Goal: Find specific page/section: Find specific page/section

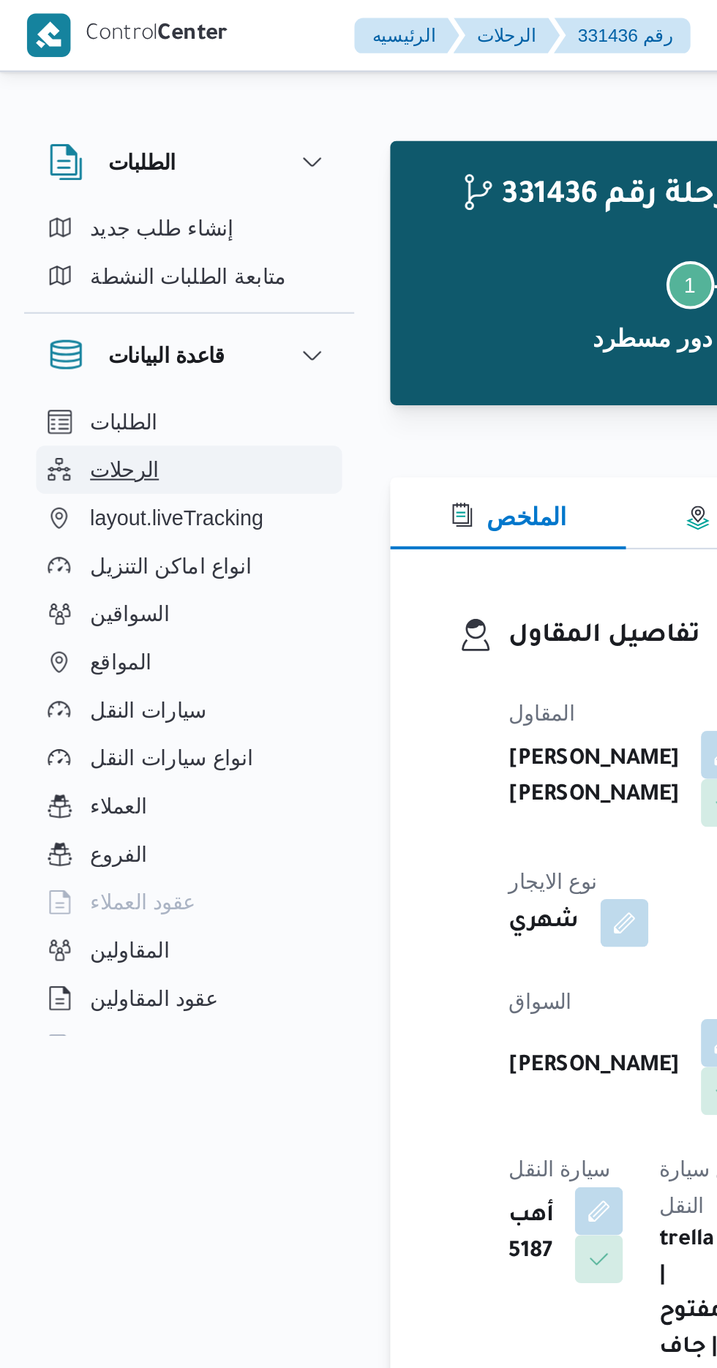
click at [50, 225] on span "الرحلات" at bounding box center [61, 229] width 34 height 18
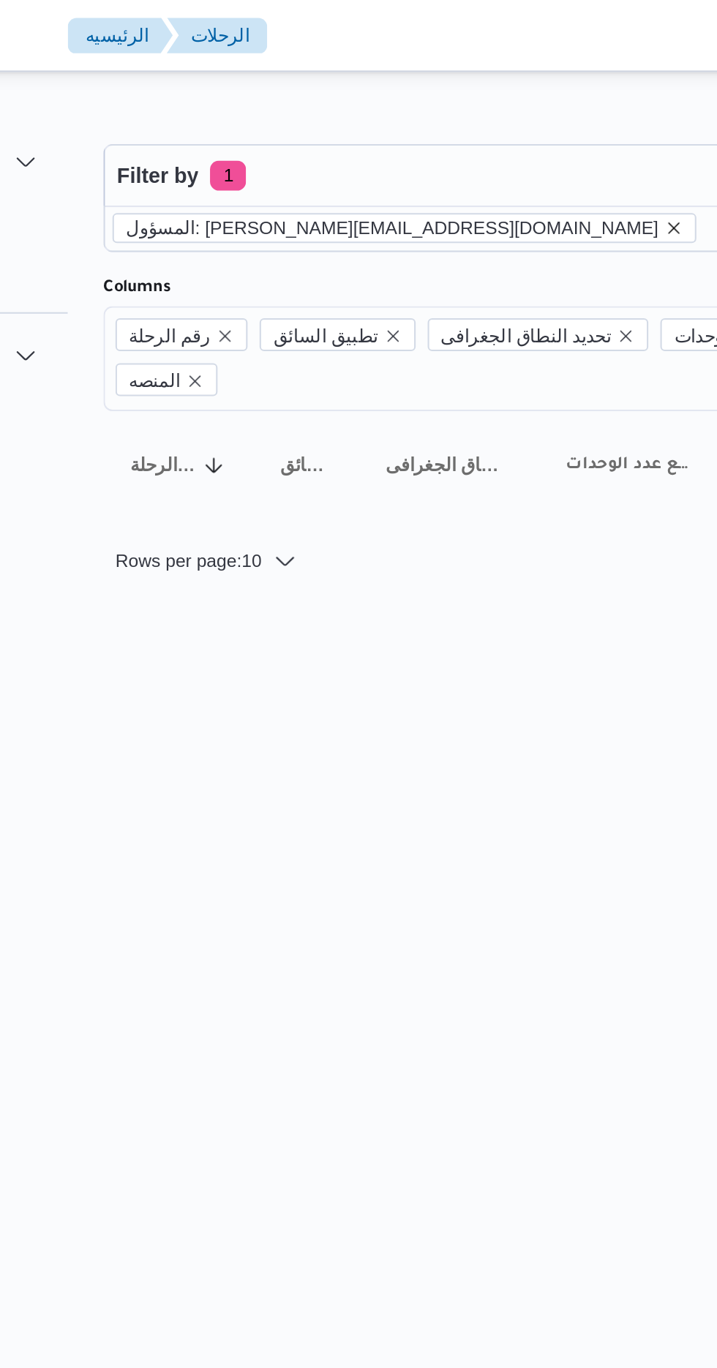
click at [465, 110] on icon "remove selected entity" at bounding box center [468, 111] width 6 height 6
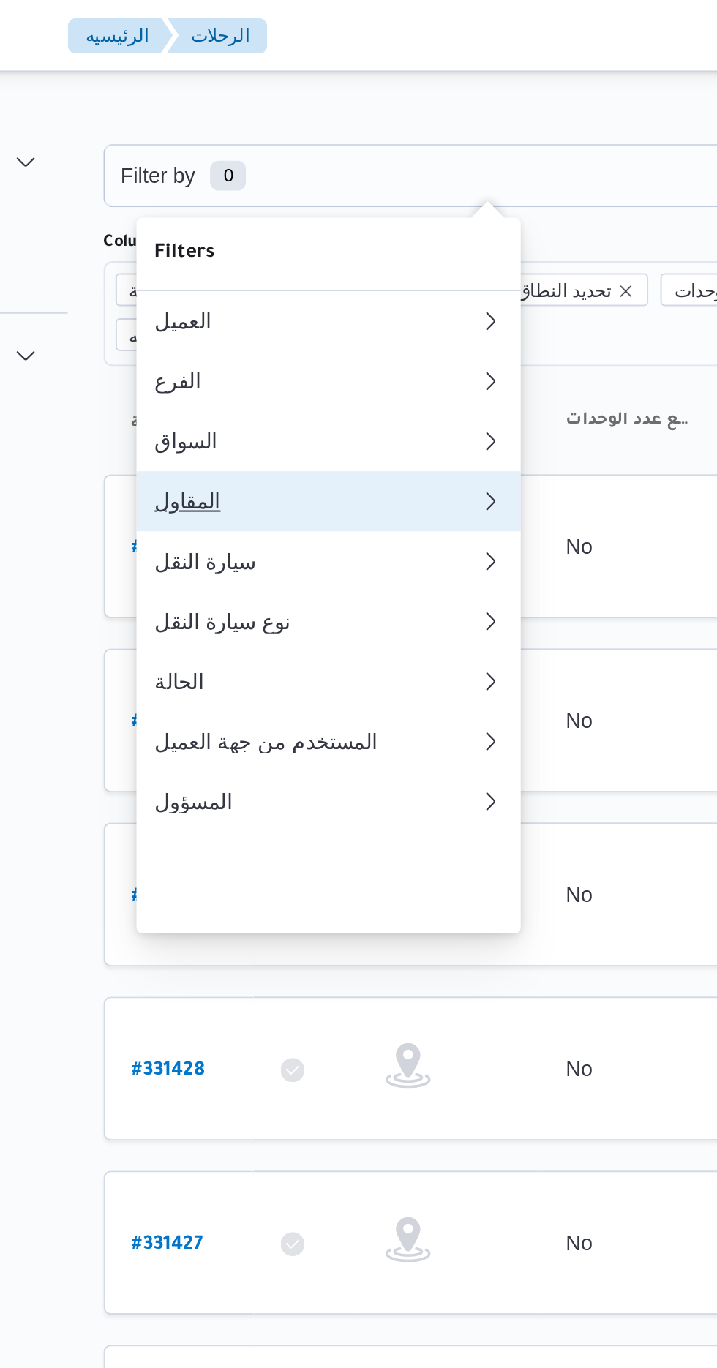
click at [233, 253] on button "المقاول" at bounding box center [299, 244] width 187 height 29
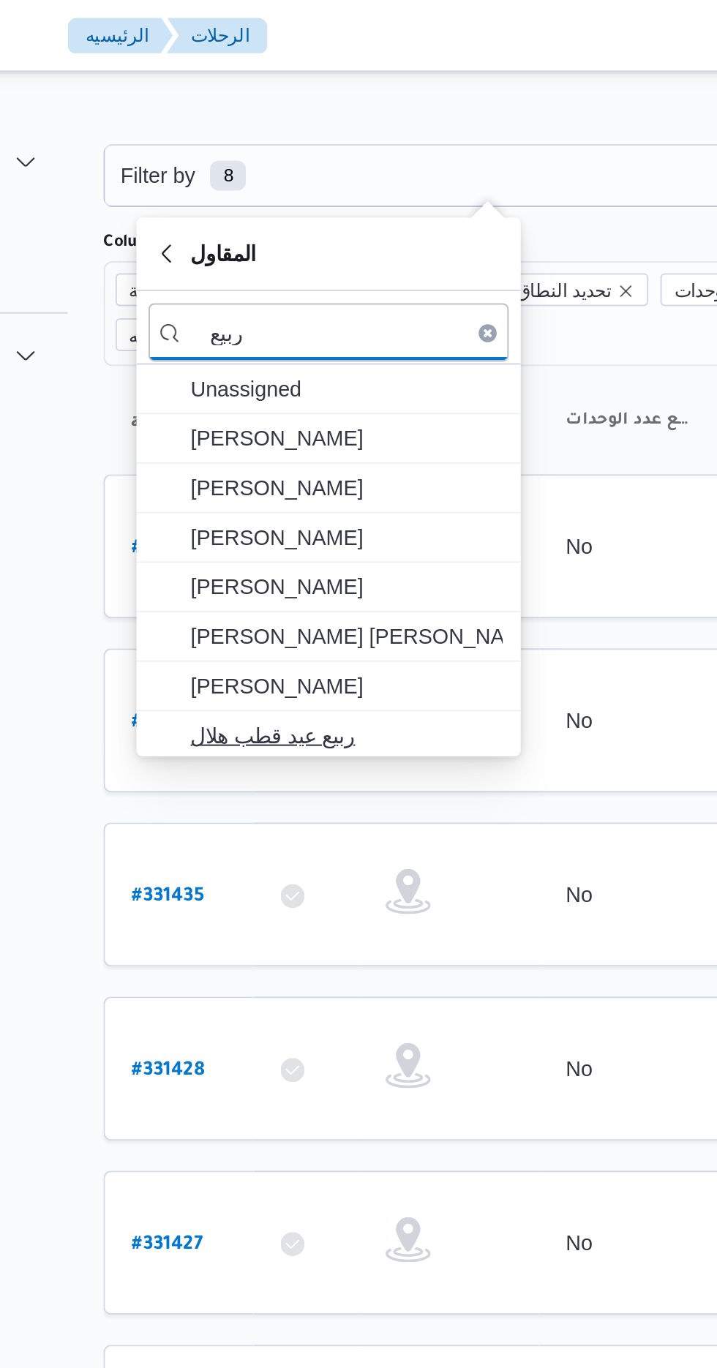
type input "ربيع"
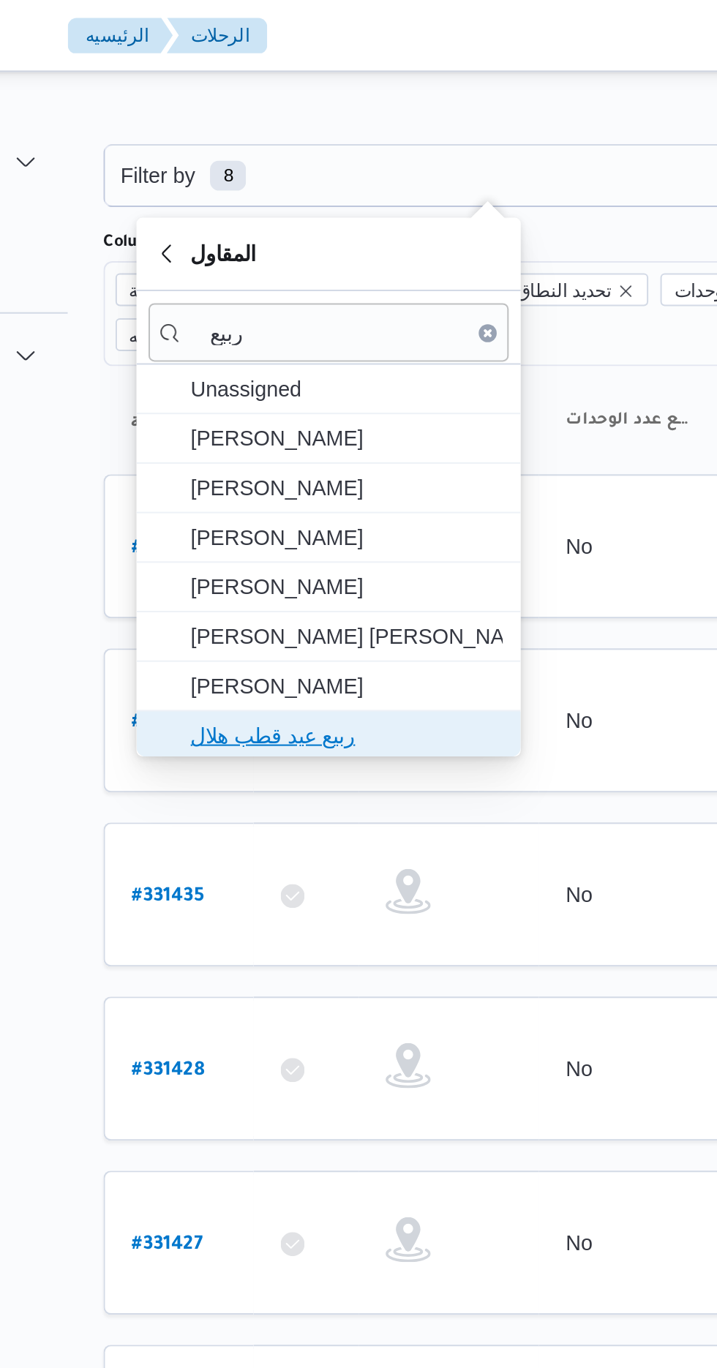
click at [313, 347] on span "ربيع عيد قطب هلال" at bounding box center [300, 358] width 176 height 23
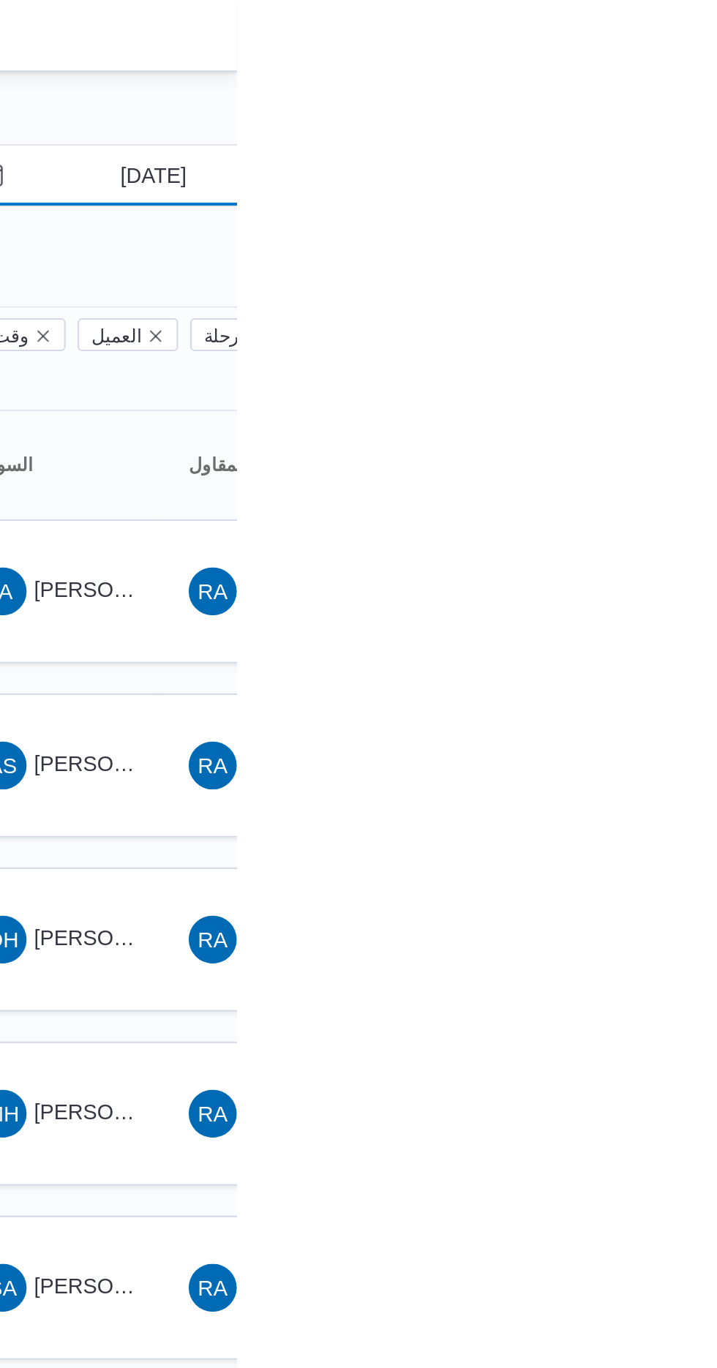
click at [703, 80] on input "[DATE]" at bounding box center [666, 85] width 166 height 29
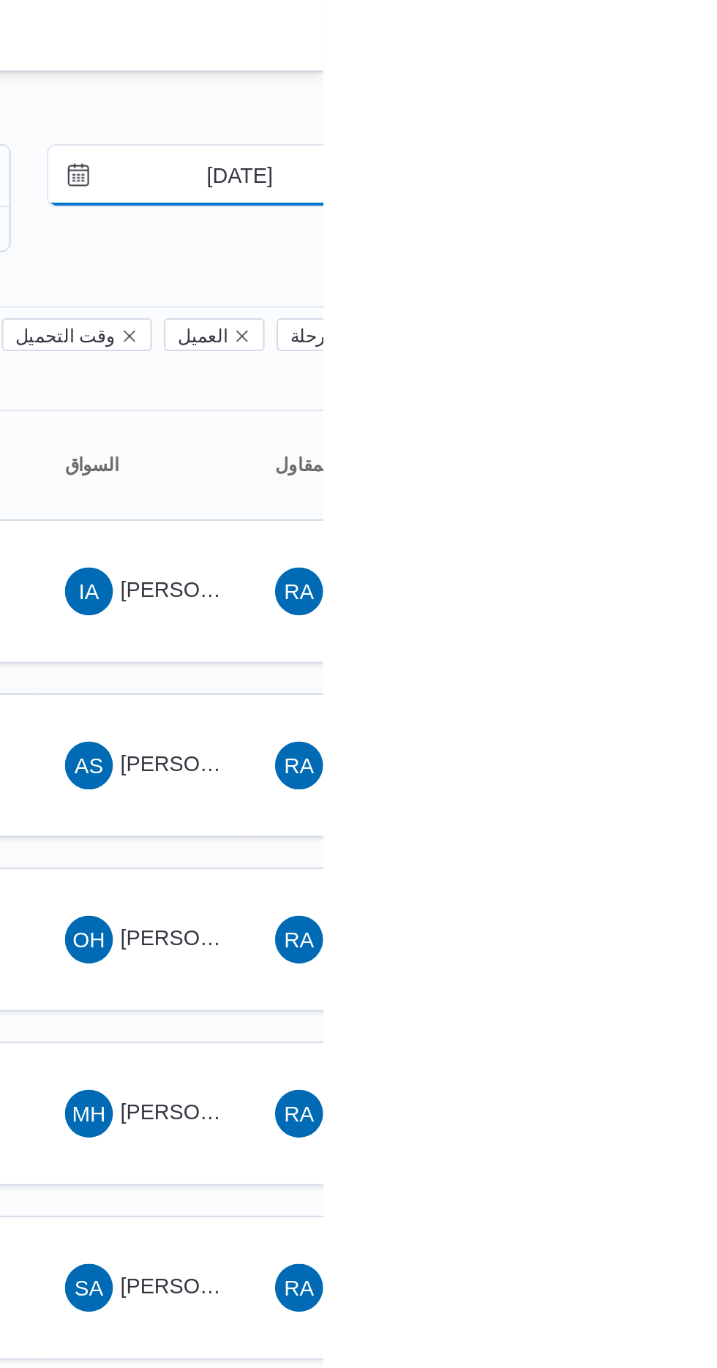
click at [673, 82] on input "[DATE]" at bounding box center [666, 85] width 166 height 29
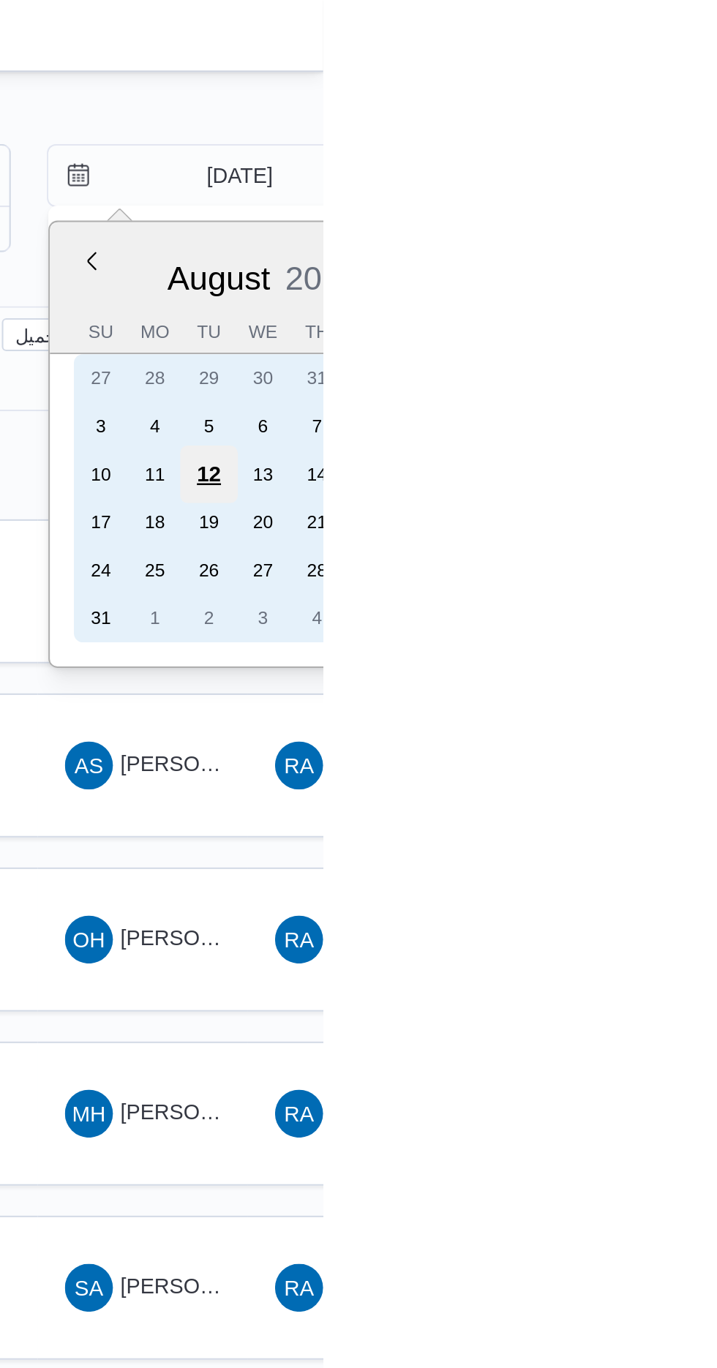
click at [664, 224] on div "12" at bounding box center [661, 231] width 28 height 28
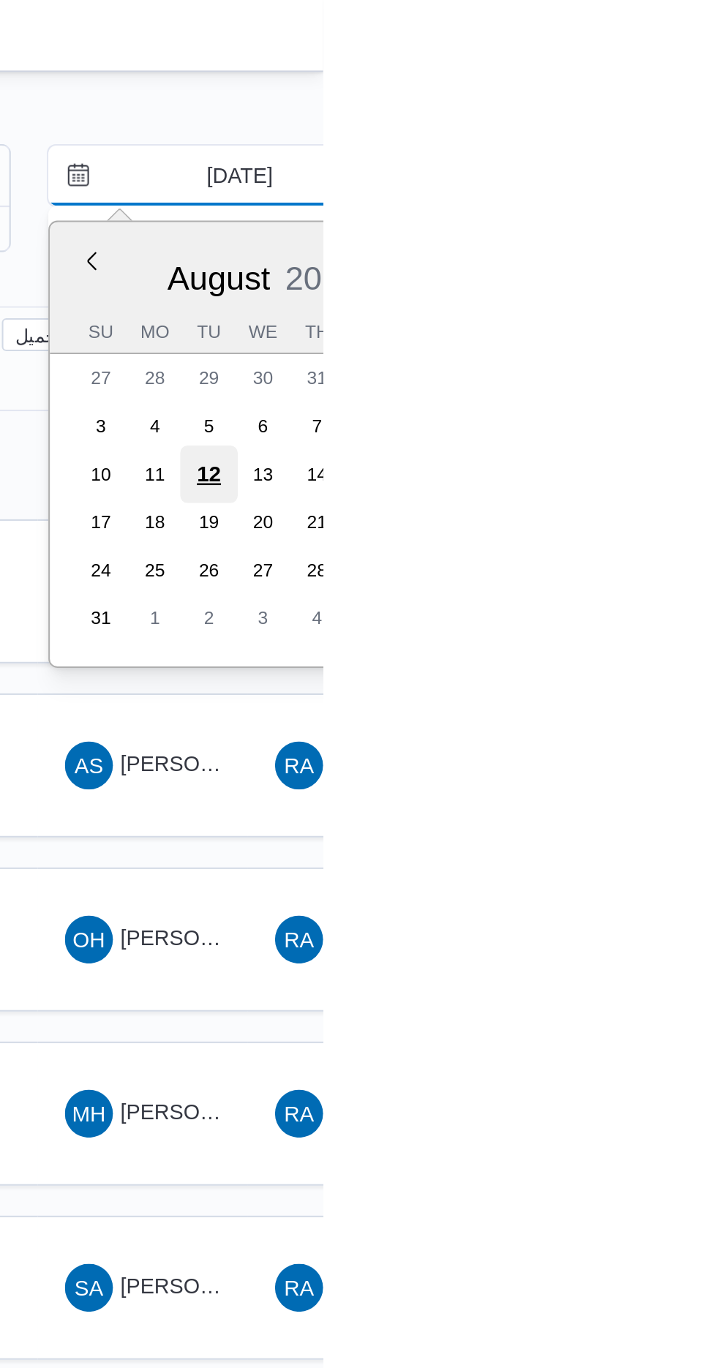
type input "[DATE]"
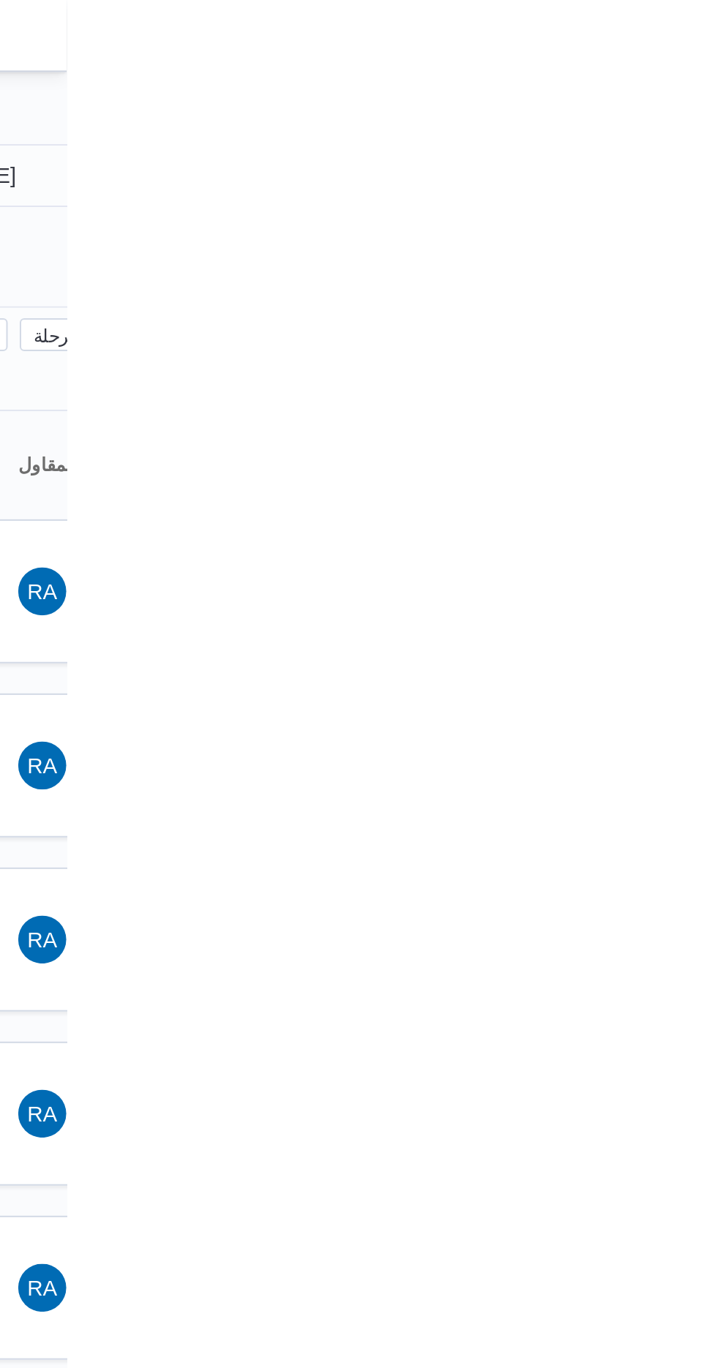
type input "[DATE]"
click at [716, 547] on html "Control Center الرئيسيه الرحلات English عربي Dark mode Logout الطلبات إنشاء طلب…" at bounding box center [358, 684] width 717 height 1368
